Goal: Task Accomplishment & Management: Manage account settings

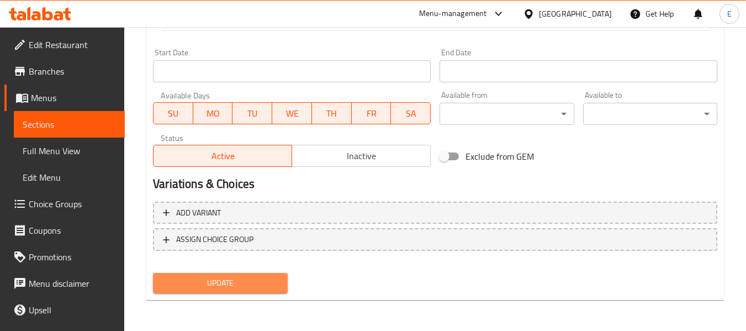
click at [275, 284] on span "Update" at bounding box center [220, 283] width 116 height 14
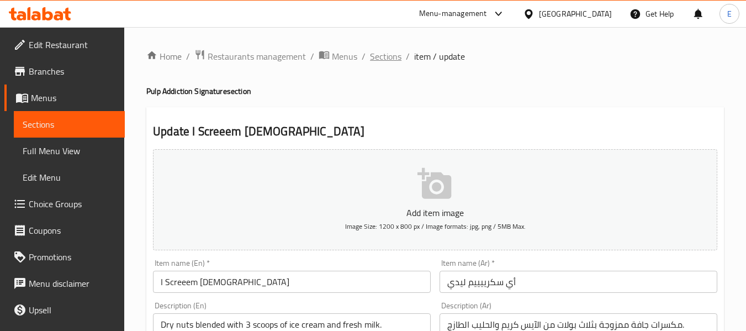
click at [391, 52] on span "Sections" at bounding box center [385, 56] width 31 height 13
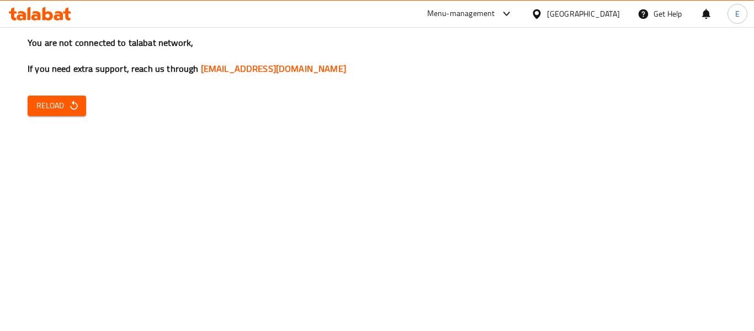
click at [76, 108] on icon "button" at bounding box center [73, 104] width 7 height 9
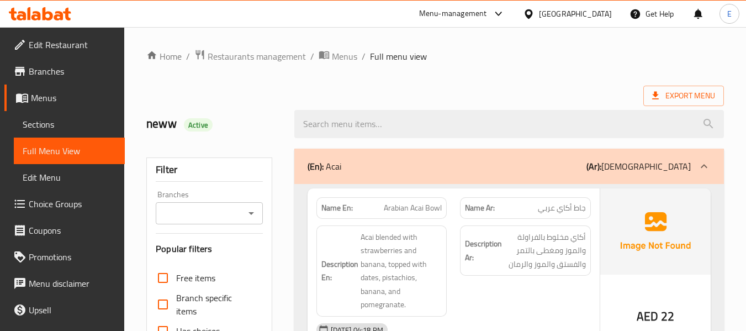
scroll to position [6347, 0]
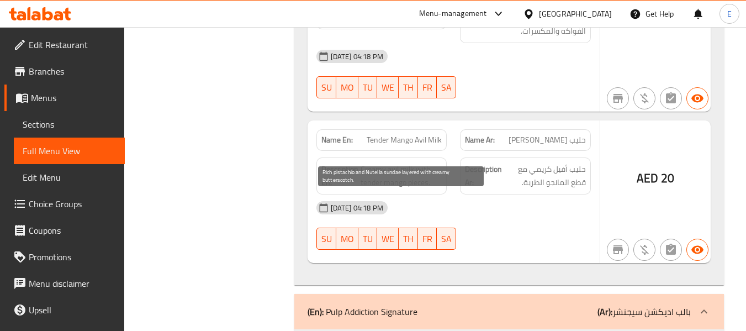
scroll to position [12516, 0]
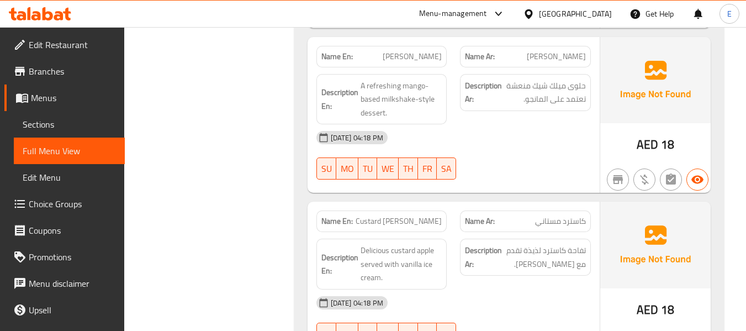
scroll to position [12781, 0]
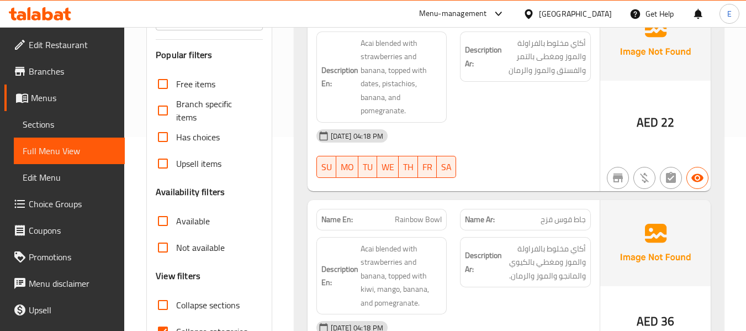
scroll to position [221, 0]
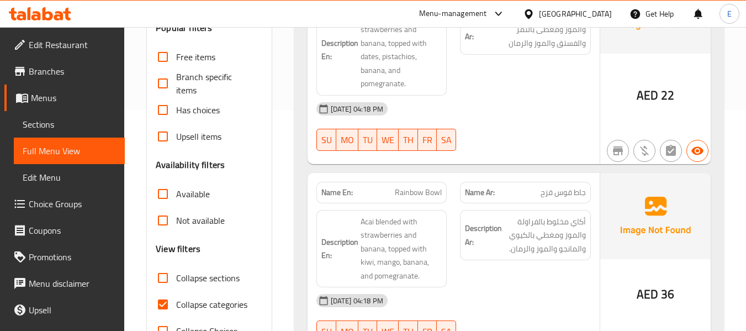
click at [171, 303] on input "Collapse categories" at bounding box center [163, 304] width 26 height 26
checkbox input "false"
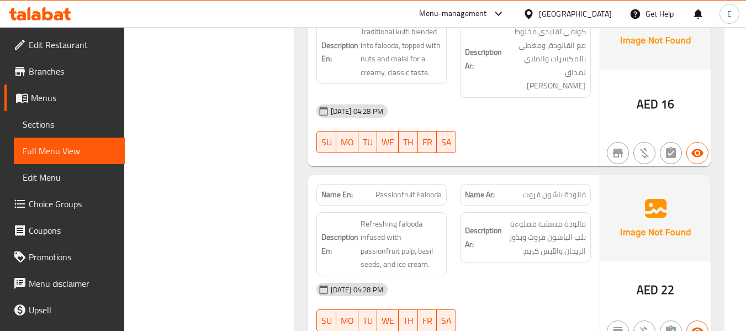
scroll to position [1049, 0]
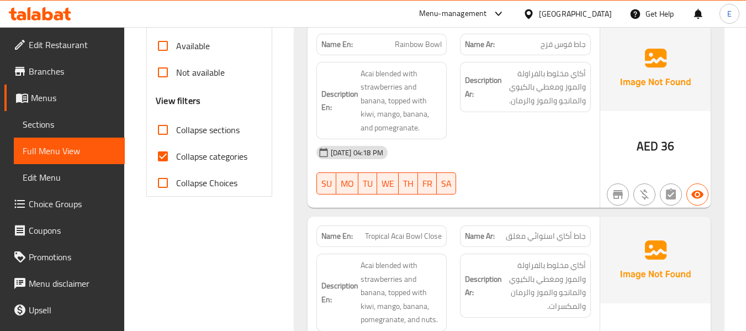
scroll to position [386, 0]
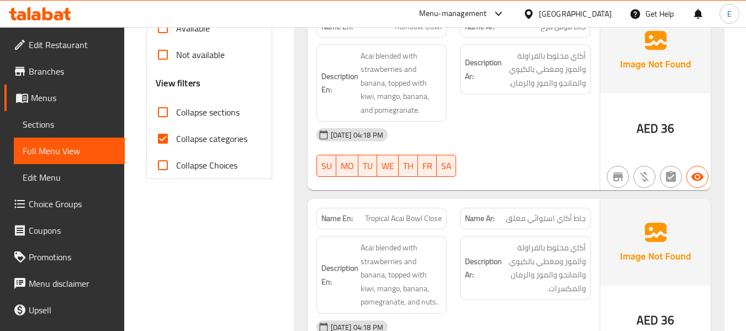
click at [166, 141] on input "Collapse categories" at bounding box center [163, 138] width 26 height 26
checkbox input "false"
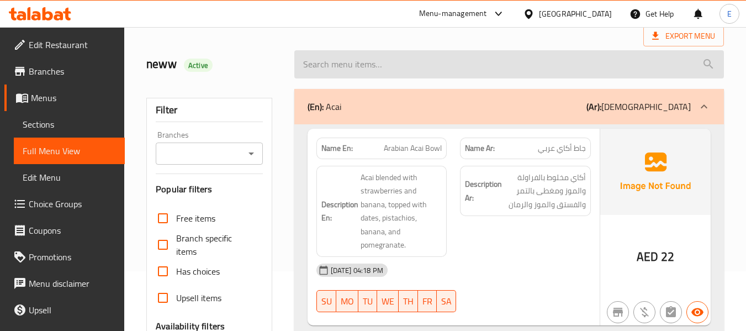
scroll to position [0, 0]
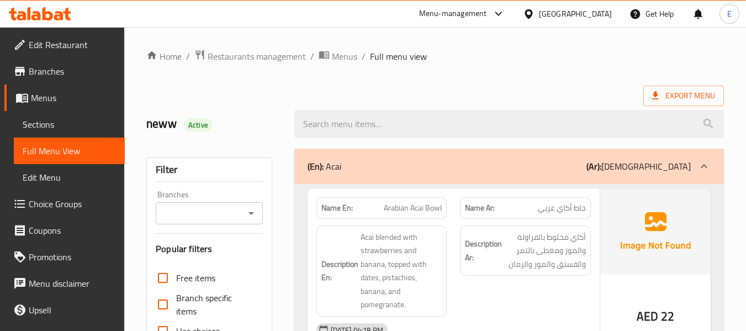
click at [465, 88] on div "Export Menu" at bounding box center [434, 96] width 577 height 20
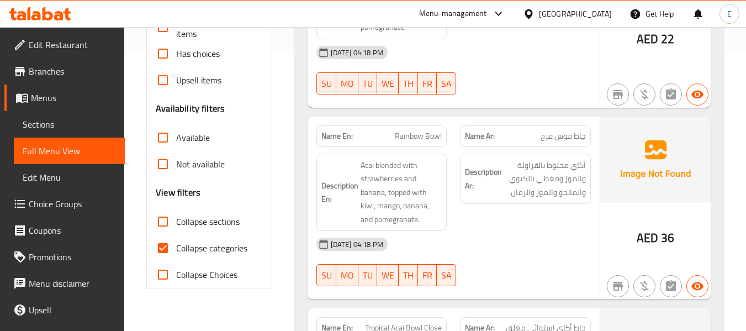
scroll to position [331, 0]
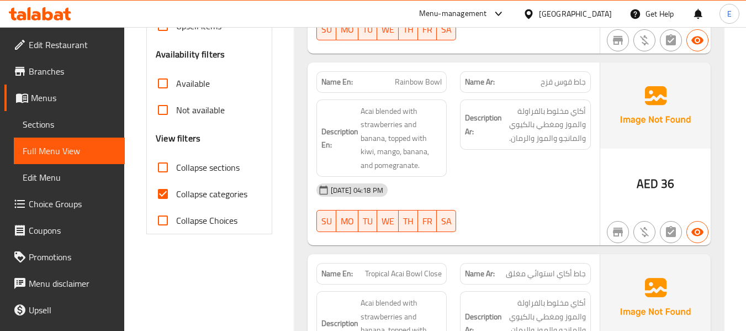
click at [162, 193] on input "Collapse categories" at bounding box center [163, 193] width 26 height 26
checkbox input "false"
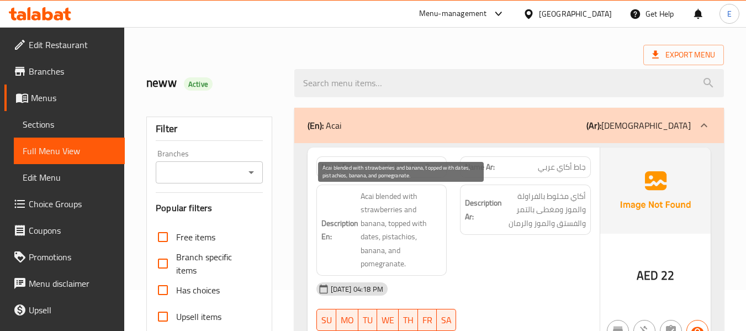
scroll to position [0, 0]
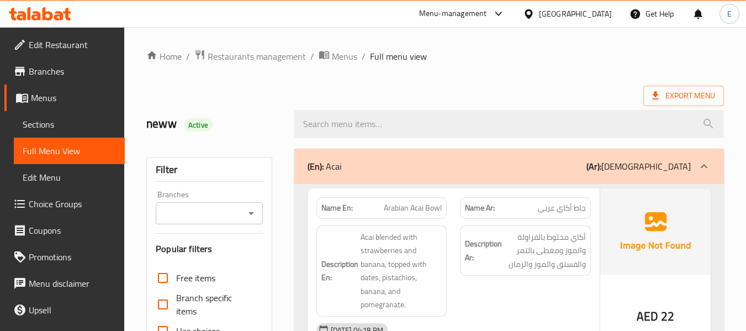
click at [662, 103] on span "Export Menu" at bounding box center [683, 96] width 81 height 20
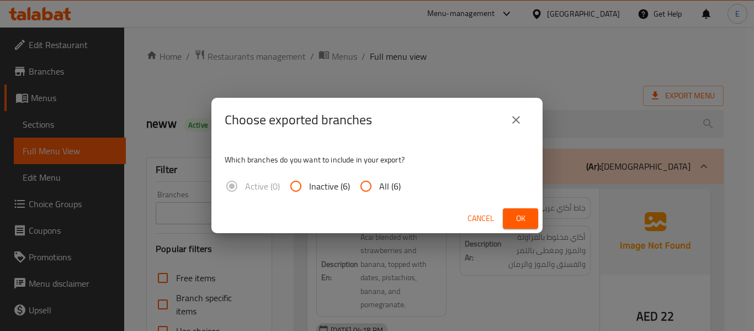
click at [391, 189] on span "All (6)" at bounding box center [390, 185] width 22 height 13
click at [379, 189] on input "All (6)" at bounding box center [366, 186] width 26 height 26
radio input "true"
click at [515, 214] on span "Ok" at bounding box center [521, 218] width 18 height 14
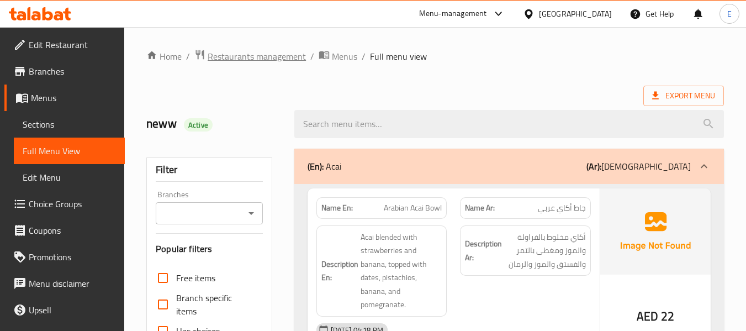
click at [278, 50] on span "Restaurants management" at bounding box center [257, 56] width 98 height 13
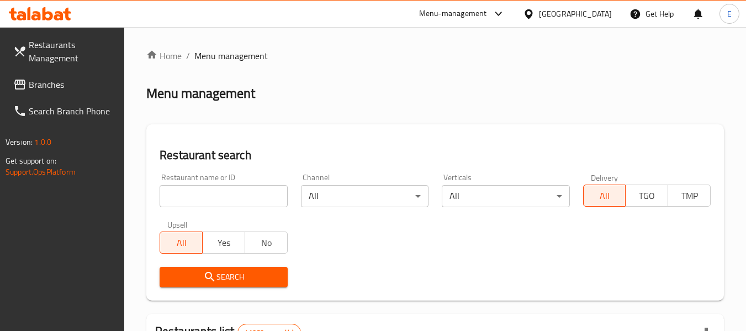
click at [9, 82] on link "Branches" at bounding box center [64, 84] width 120 height 26
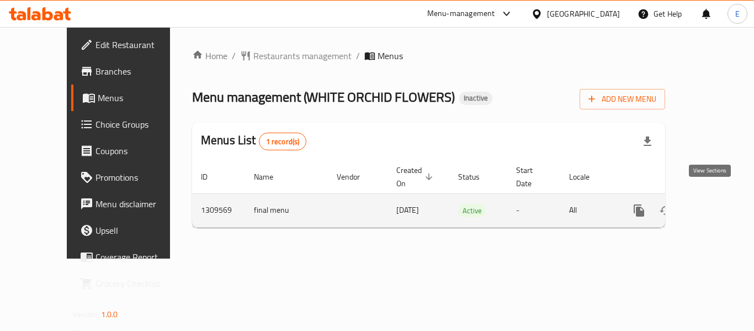
click at [712, 204] on icon "enhanced table" at bounding box center [718, 210] width 13 height 13
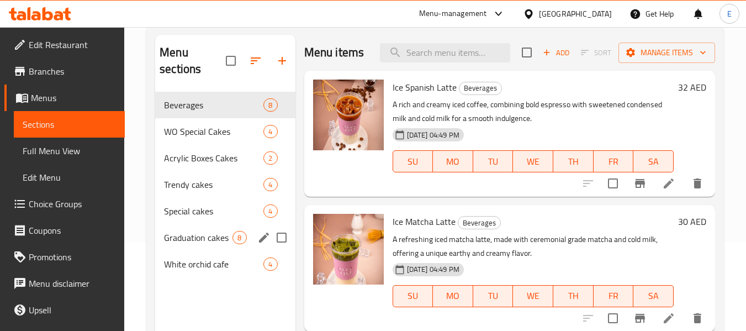
scroll to position [110, 0]
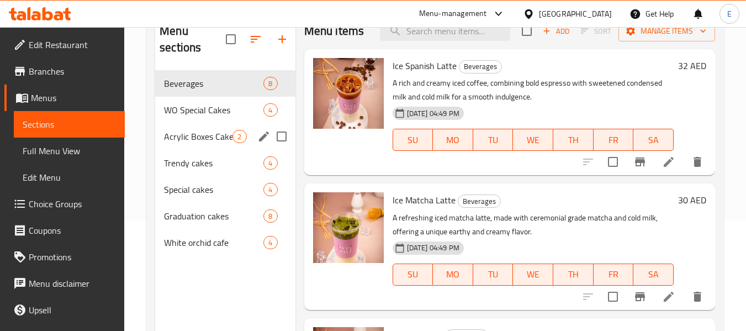
click at [224, 134] on span "Acrylic Boxes Cakes" at bounding box center [198, 136] width 68 height 13
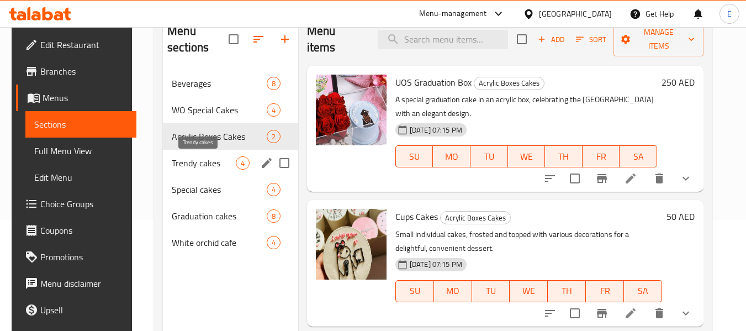
click at [198, 161] on span "Trendy cakes" at bounding box center [204, 162] width 64 height 13
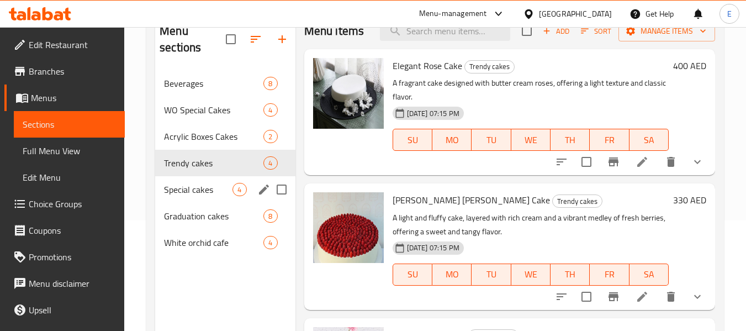
click at [201, 192] on span "Special cakes" at bounding box center [198, 189] width 68 height 13
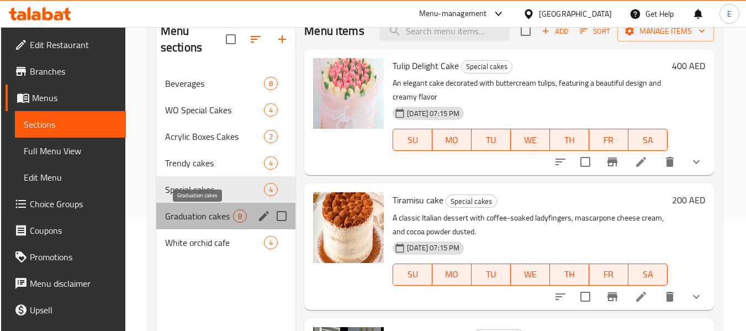
click at [200, 214] on span "Graduation cakes" at bounding box center [199, 215] width 68 height 13
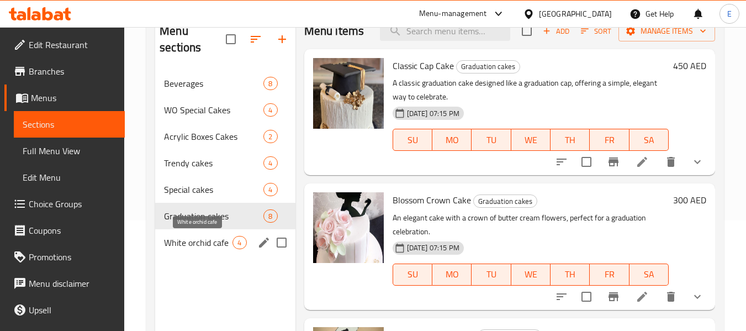
click at [199, 246] on span "White orchid cafe" at bounding box center [198, 242] width 68 height 13
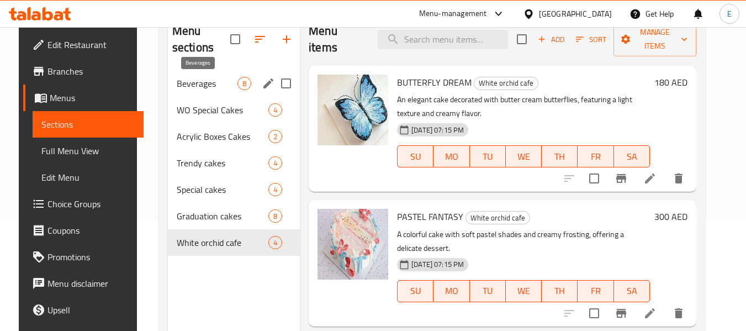
click at [217, 80] on span "Beverages" at bounding box center [207, 83] width 61 height 13
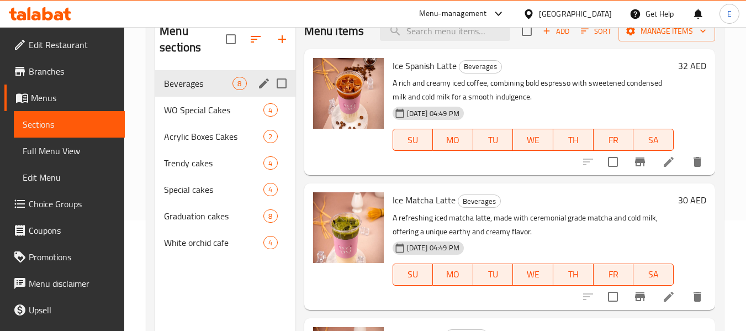
click at [198, 95] on div "Beverages 8" at bounding box center [225, 83] width 140 height 26
click at [205, 111] on span "WO Special Cakes" at bounding box center [198, 109] width 68 height 13
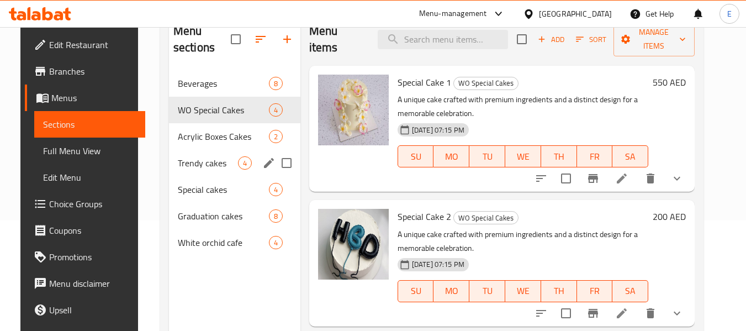
click at [182, 169] on span "Trendy cakes" at bounding box center [208, 162] width 60 height 13
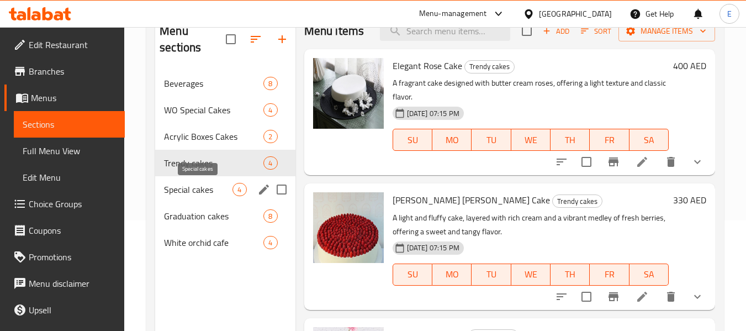
click at [178, 187] on span "Special cakes" at bounding box center [198, 189] width 68 height 13
